Goal: Information Seeking & Learning: Learn about a topic

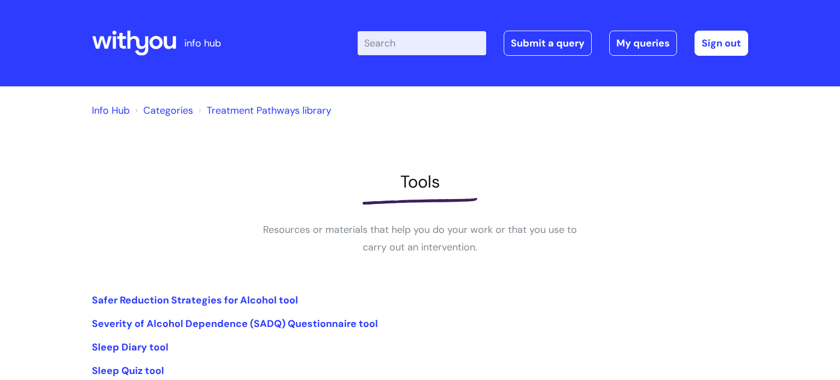
scroll to position [220, 0]
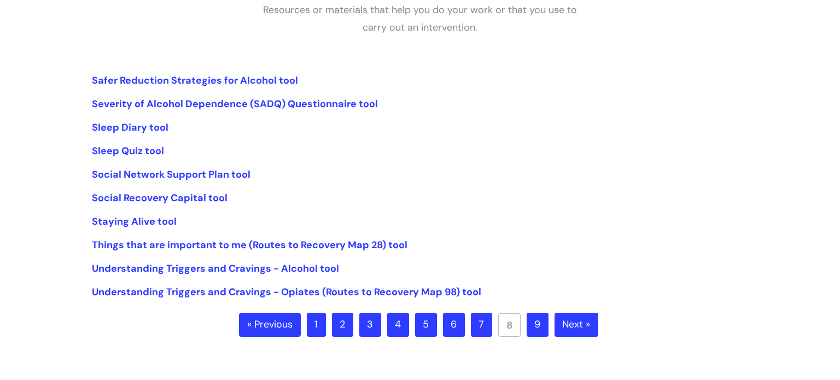
click at [285, 323] on link "« Previous" at bounding box center [270, 325] width 62 height 24
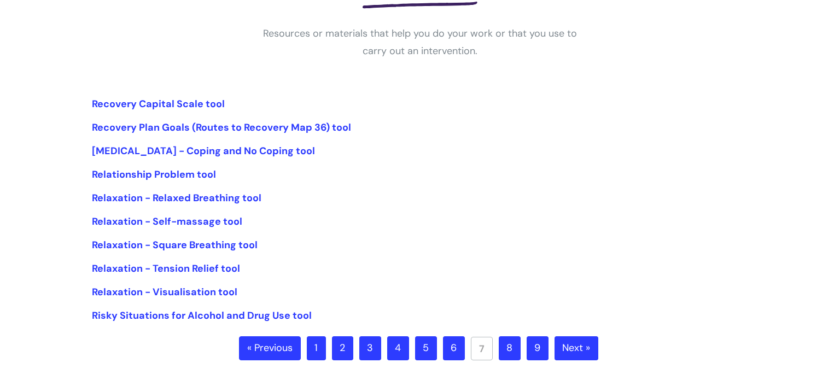
scroll to position [235, 0]
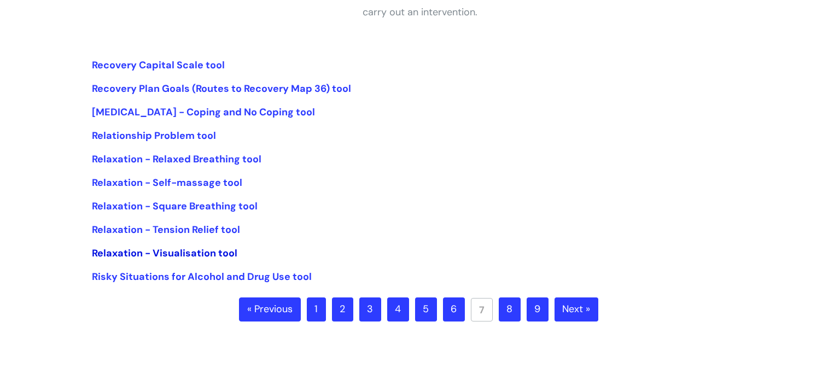
click at [208, 250] on link "Relaxation - Visualisation tool" at bounding box center [164, 253] width 145 height 13
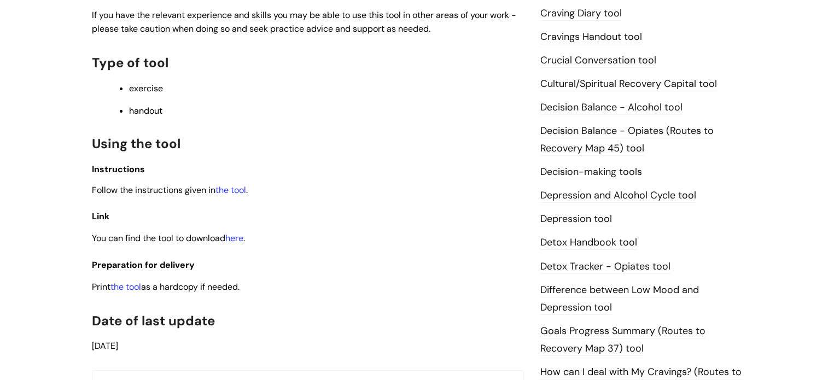
scroll to position [599, 0]
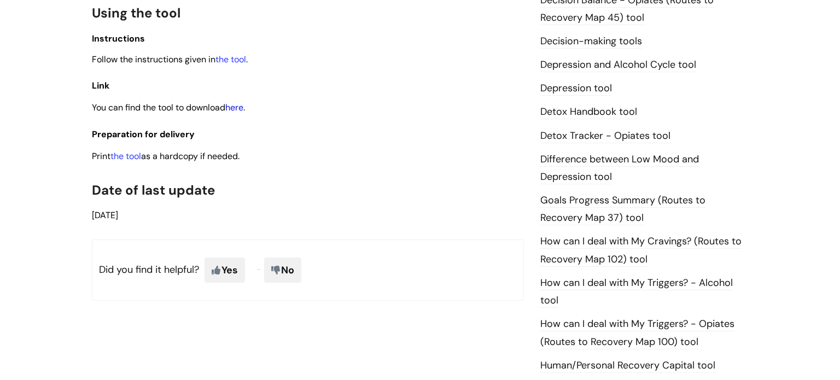
click at [243, 108] on link "here" at bounding box center [234, 107] width 18 height 11
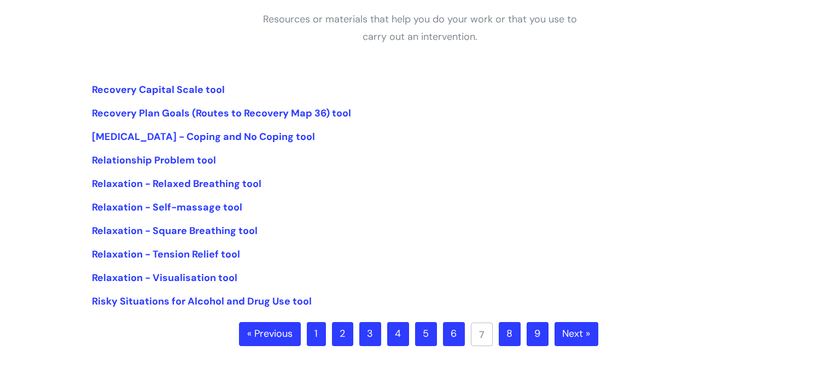
scroll to position [209, 0]
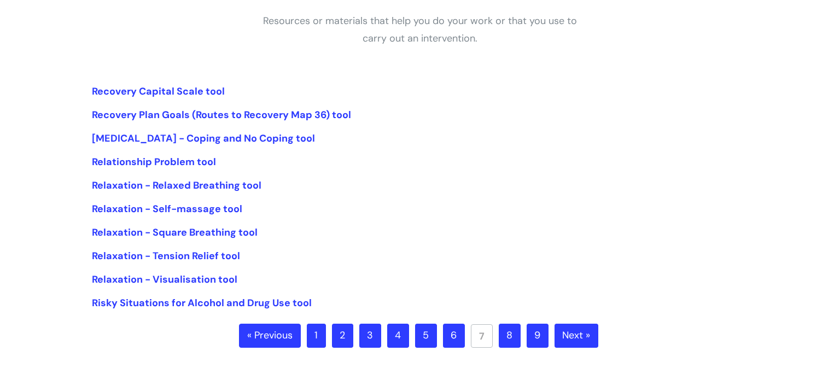
click at [272, 335] on link "« Previous" at bounding box center [270, 336] width 62 height 24
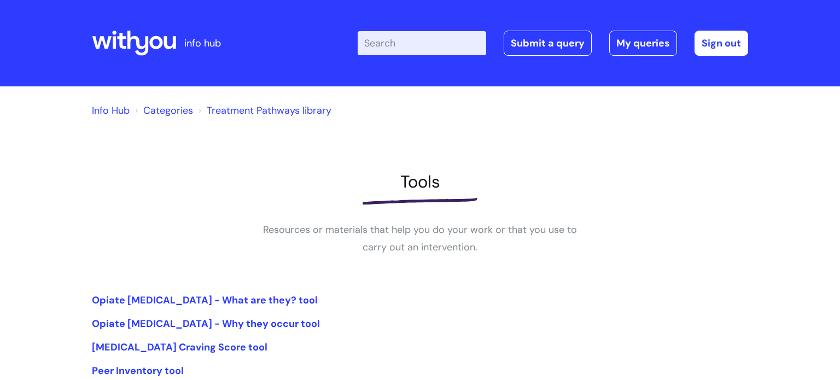
scroll to position [187, 0]
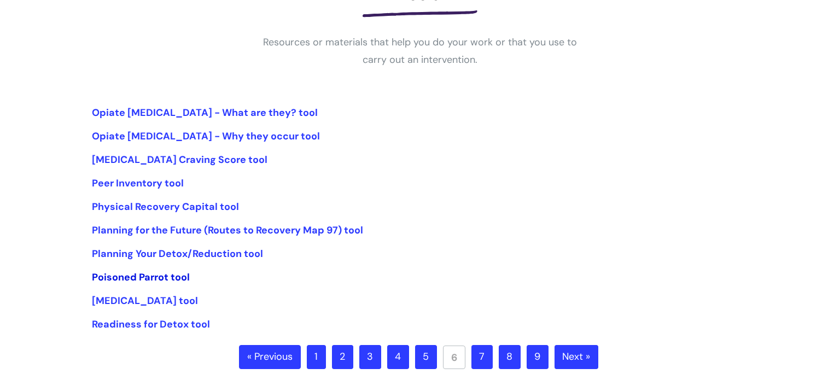
click at [173, 278] on link "Poisoned Parrot tool" at bounding box center [141, 277] width 98 height 13
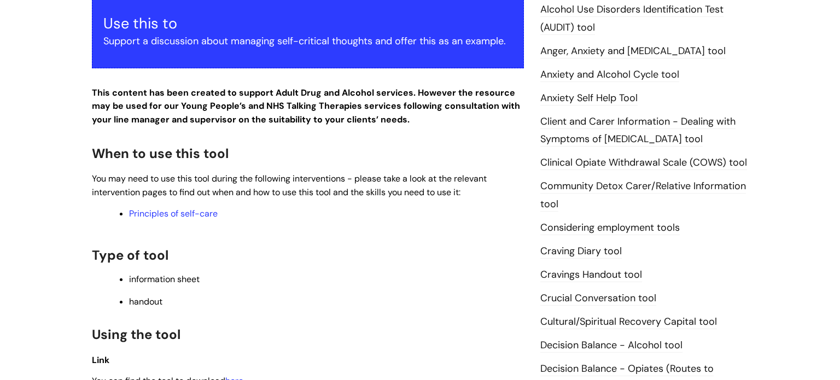
scroll to position [435, 0]
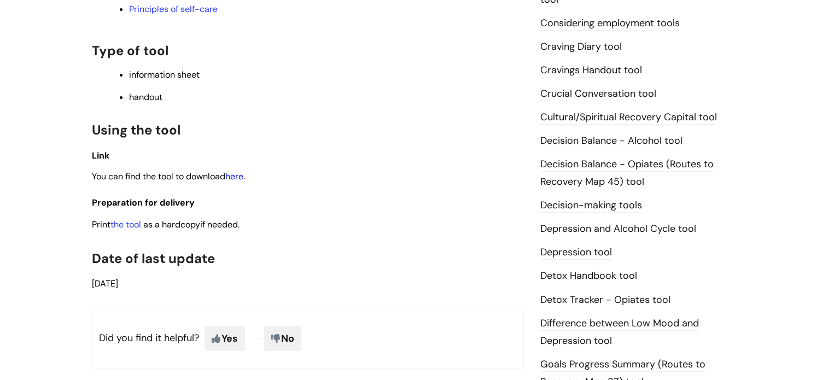
click at [239, 178] on link "here" at bounding box center [234, 176] width 18 height 11
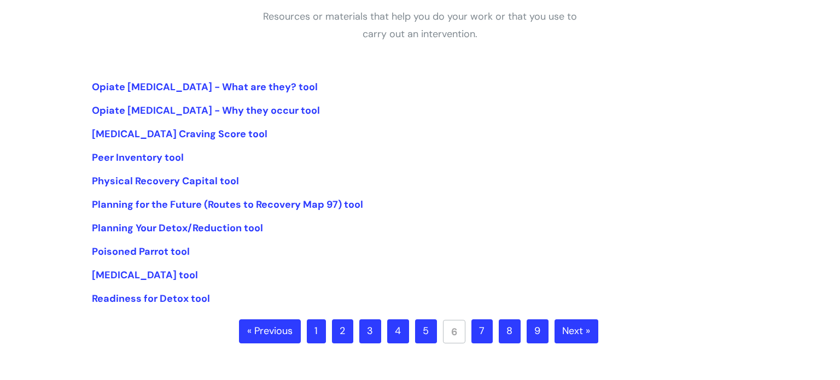
scroll to position [214, 0]
click at [282, 333] on link "« Previous" at bounding box center [270, 331] width 62 height 24
